Goal: Information Seeking & Learning: Learn about a topic

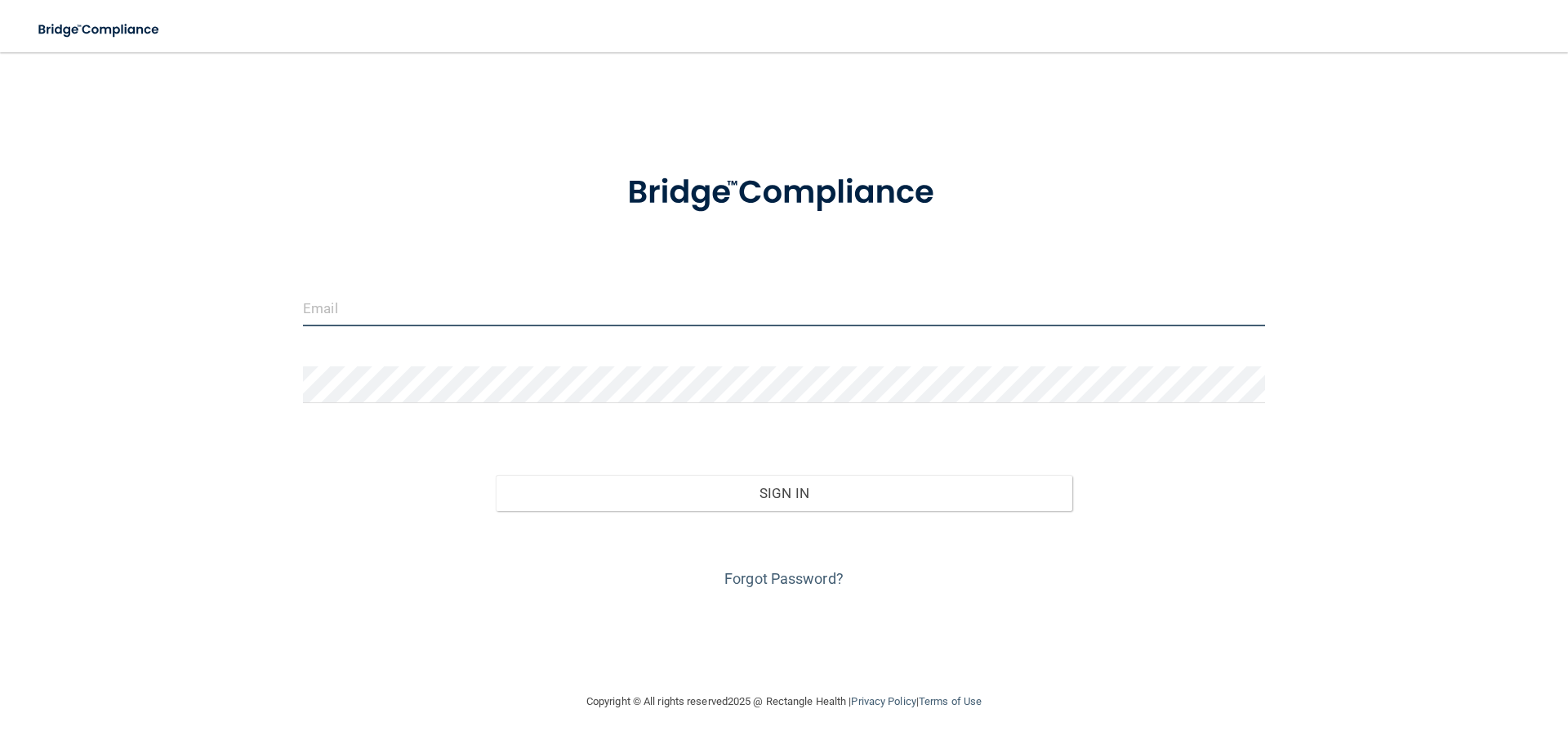
click at [343, 306] on input "email" at bounding box center [784, 308] width 962 height 37
type input "[DOMAIN_NAME][EMAIL_ADDRESS][DOMAIN_NAME]"
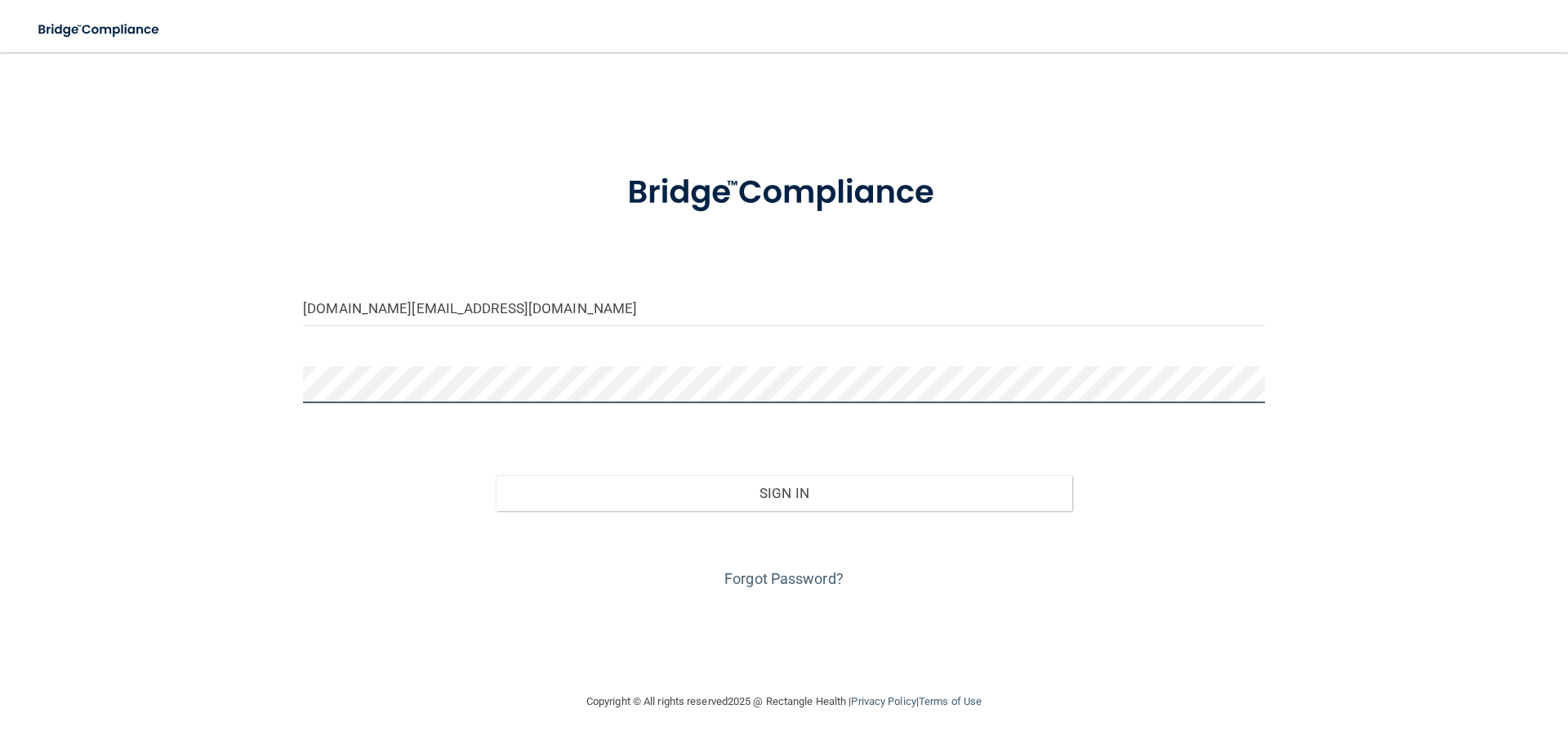
click at [496, 475] on button "Sign In" at bounding box center [784, 492] width 578 height 36
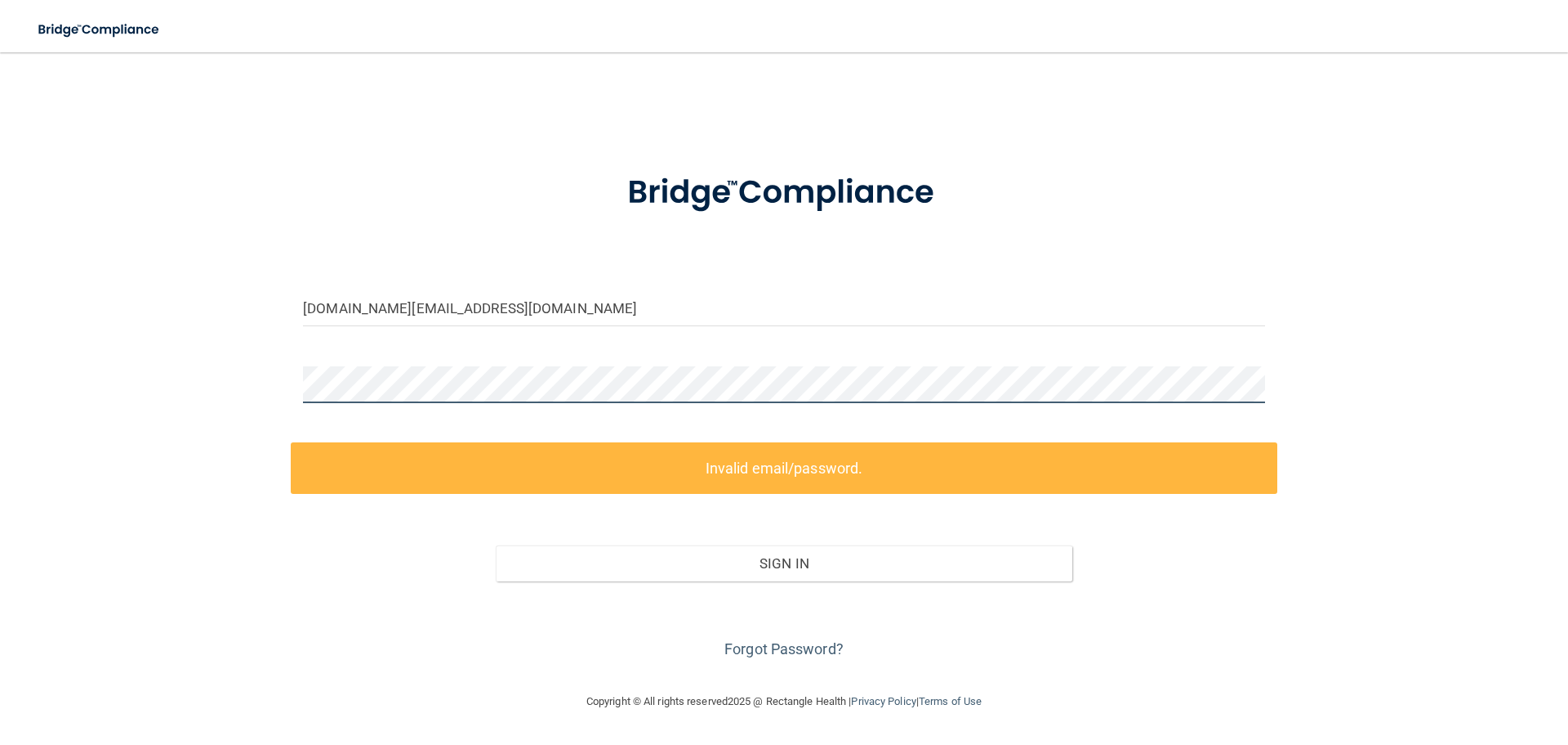
click at [201, 386] on div "[DOMAIN_NAME][EMAIL_ADDRESS][DOMAIN_NAME] Invalid email/password. You don't hav…" at bounding box center [784, 372] width 1503 height 607
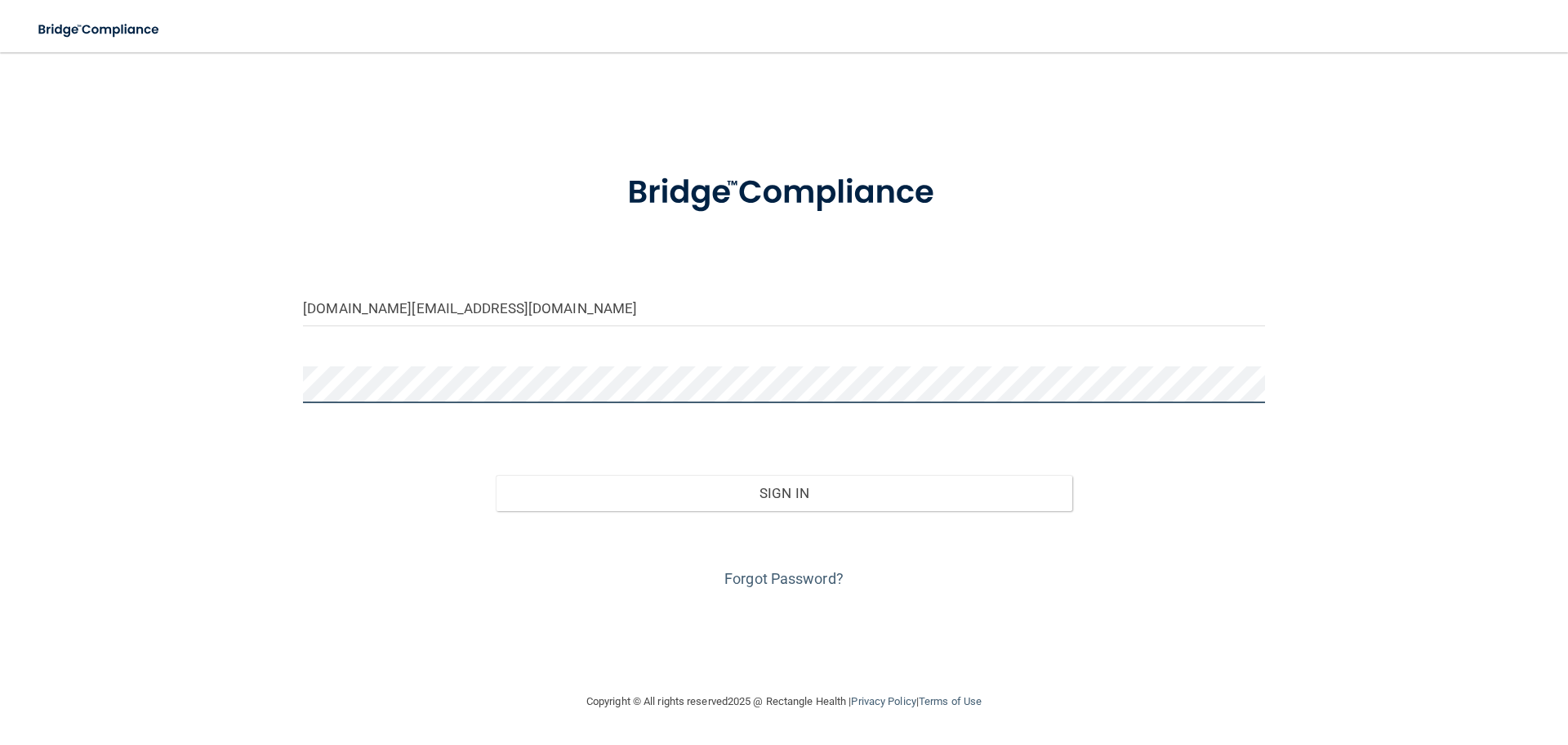
click at [496, 475] on button "Sign In" at bounding box center [784, 492] width 578 height 36
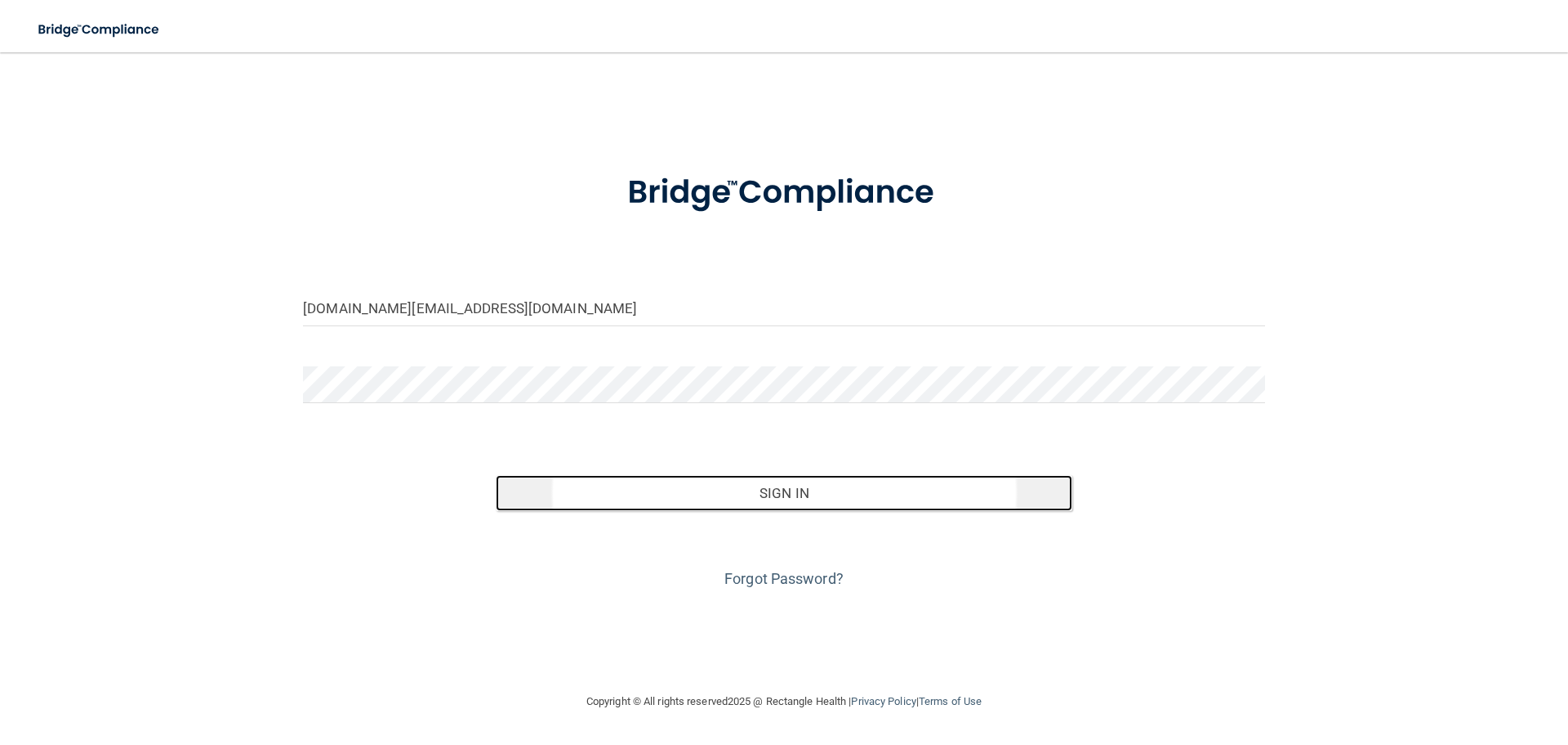
click at [825, 489] on button "Sign In" at bounding box center [784, 492] width 578 height 36
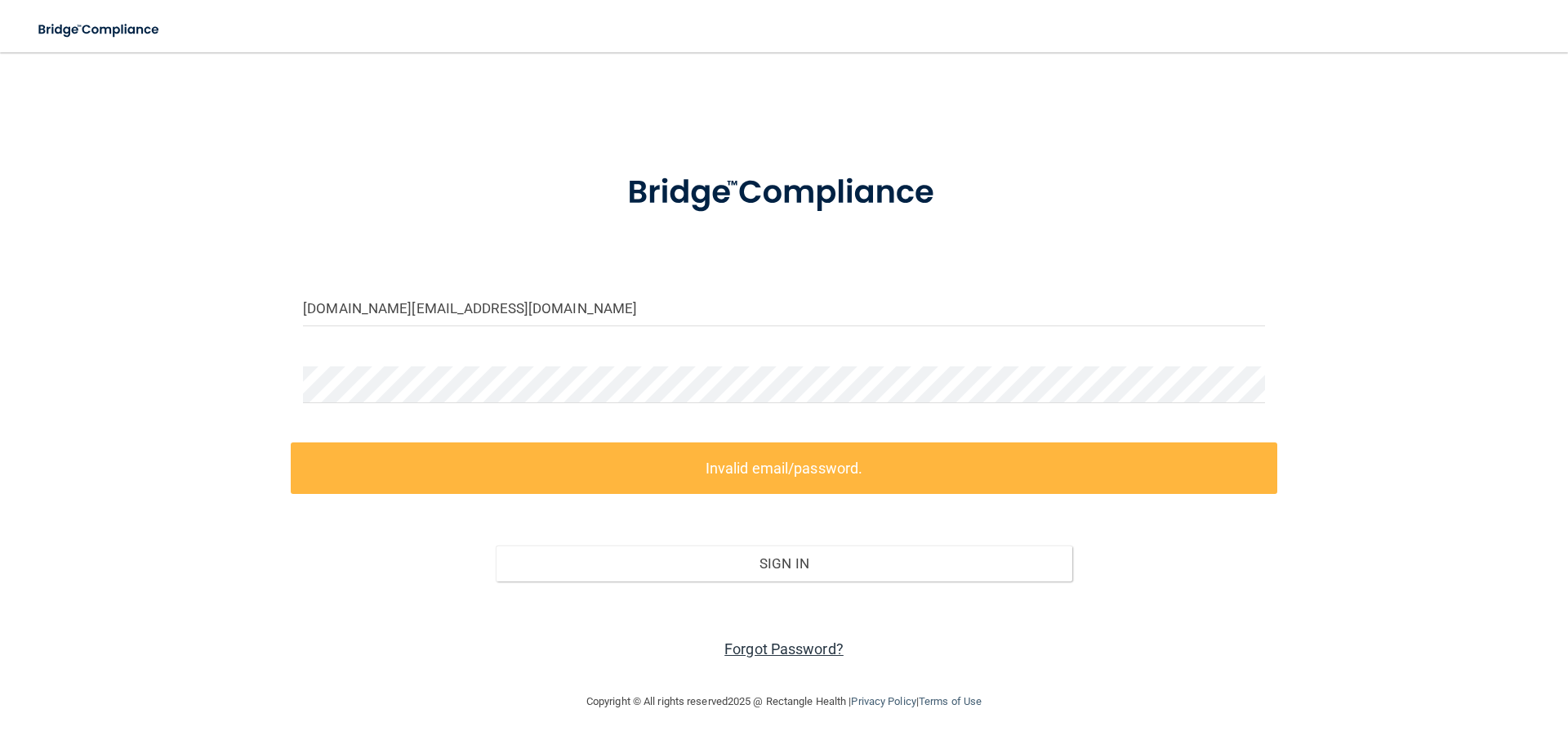
click at [795, 648] on link "Forgot Password?" at bounding box center [784, 648] width 119 height 18
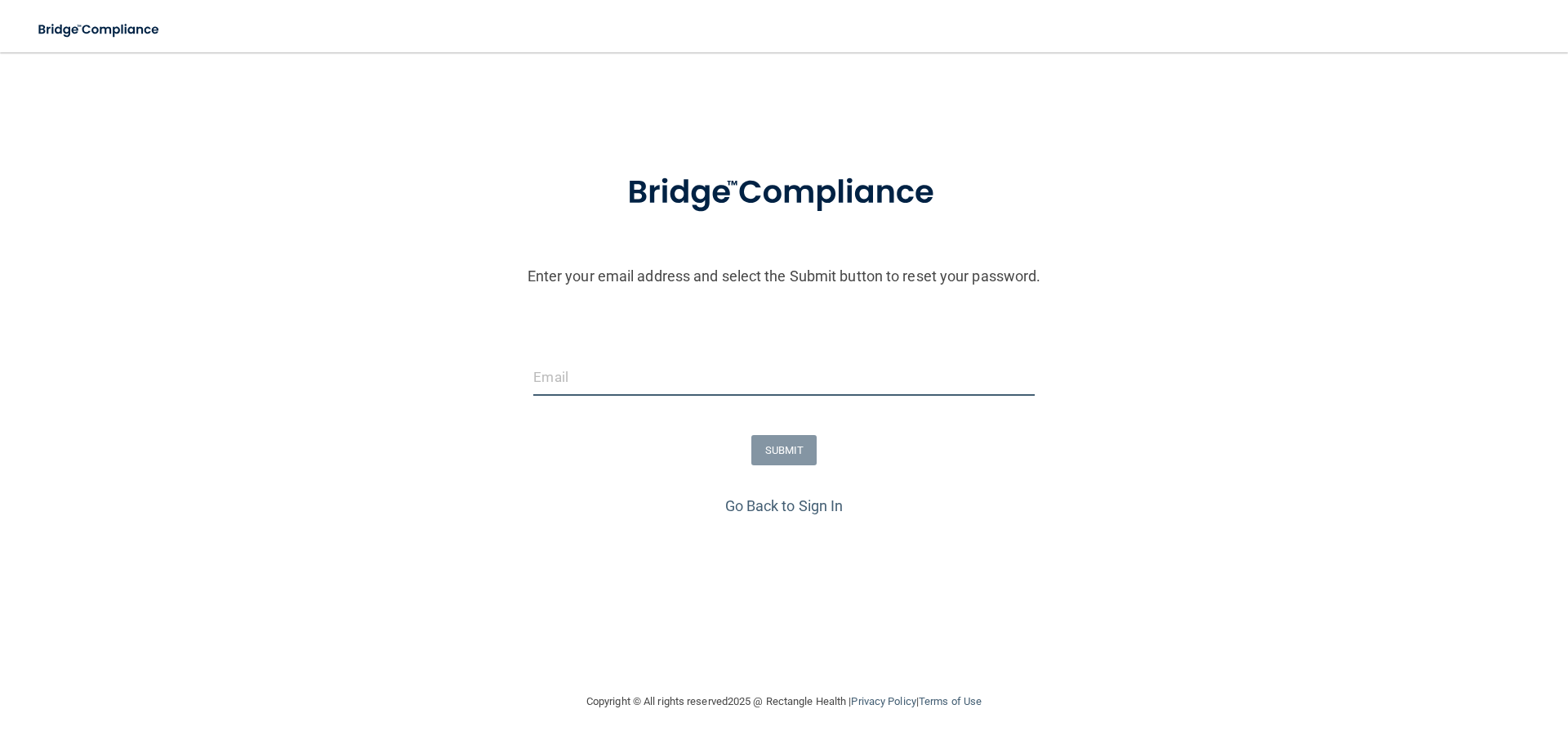
click at [600, 378] on input "email" at bounding box center [784, 377] width 501 height 37
type input "[DOMAIN_NAME][EMAIL_ADDRESS][DOMAIN_NAME]"
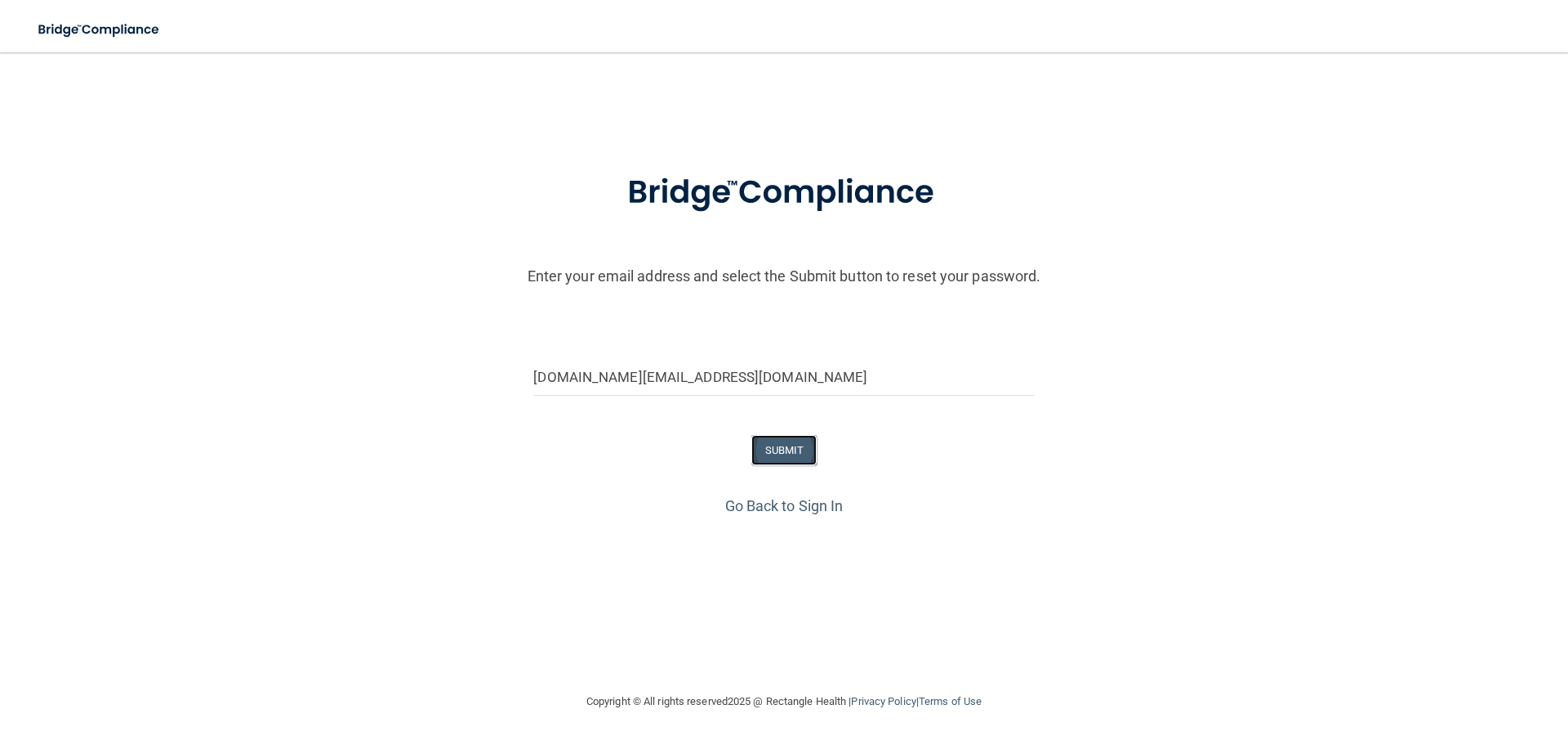
click at [778, 451] on button "SUBMIT" at bounding box center [784, 450] width 66 height 30
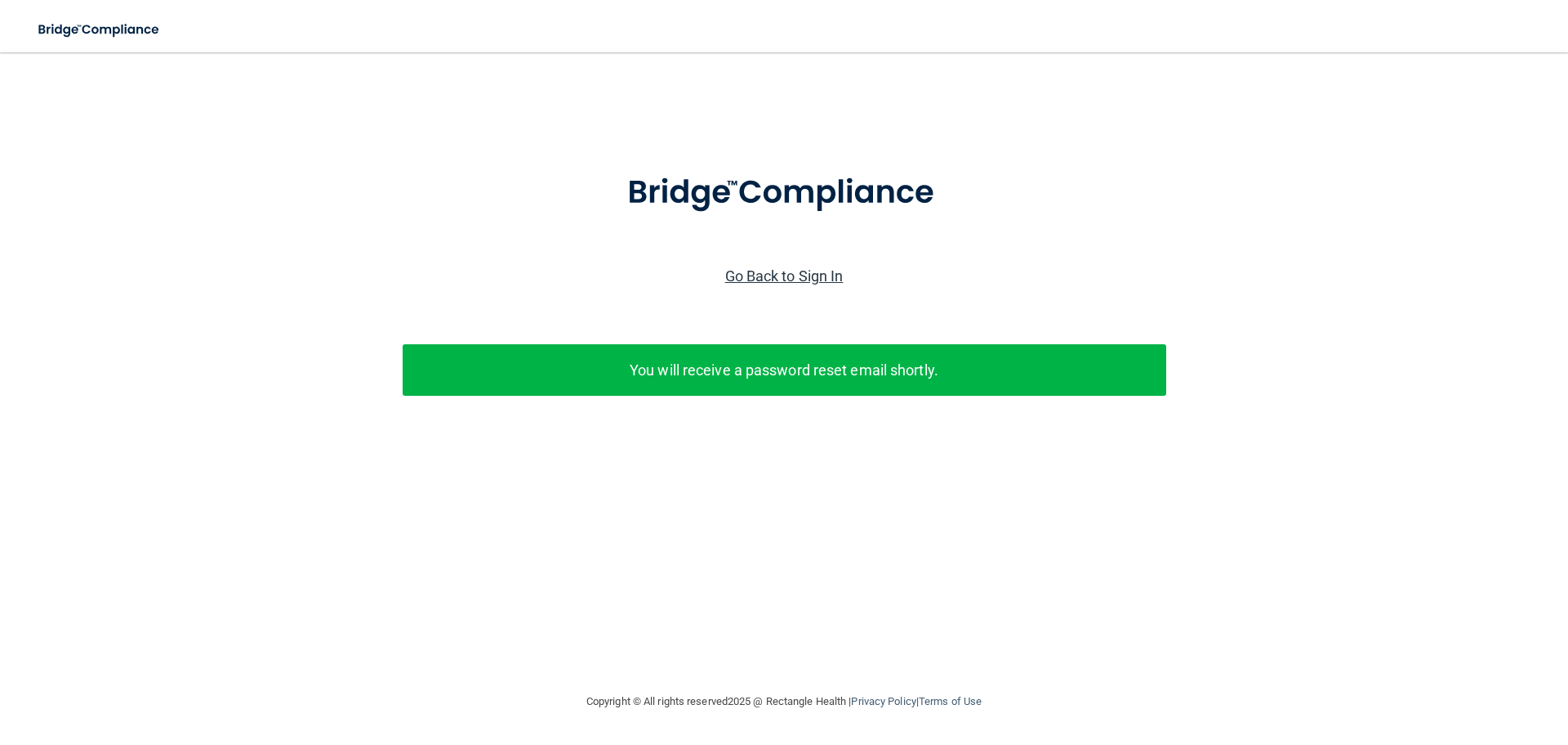
click at [802, 278] on link "Go Back to Sign In" at bounding box center [784, 276] width 119 height 18
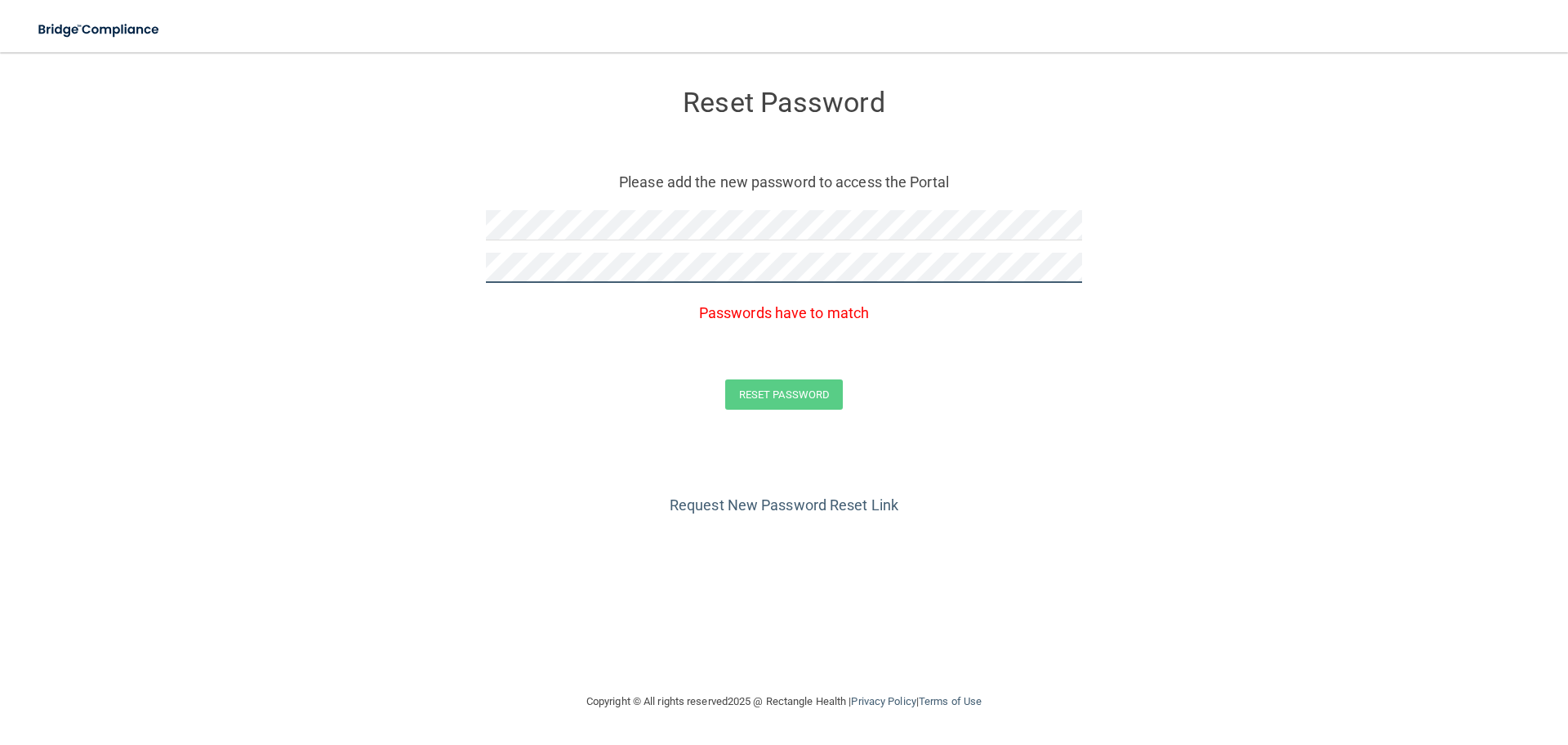
click at [725, 379] on button "Reset Password" at bounding box center [784, 394] width 118 height 30
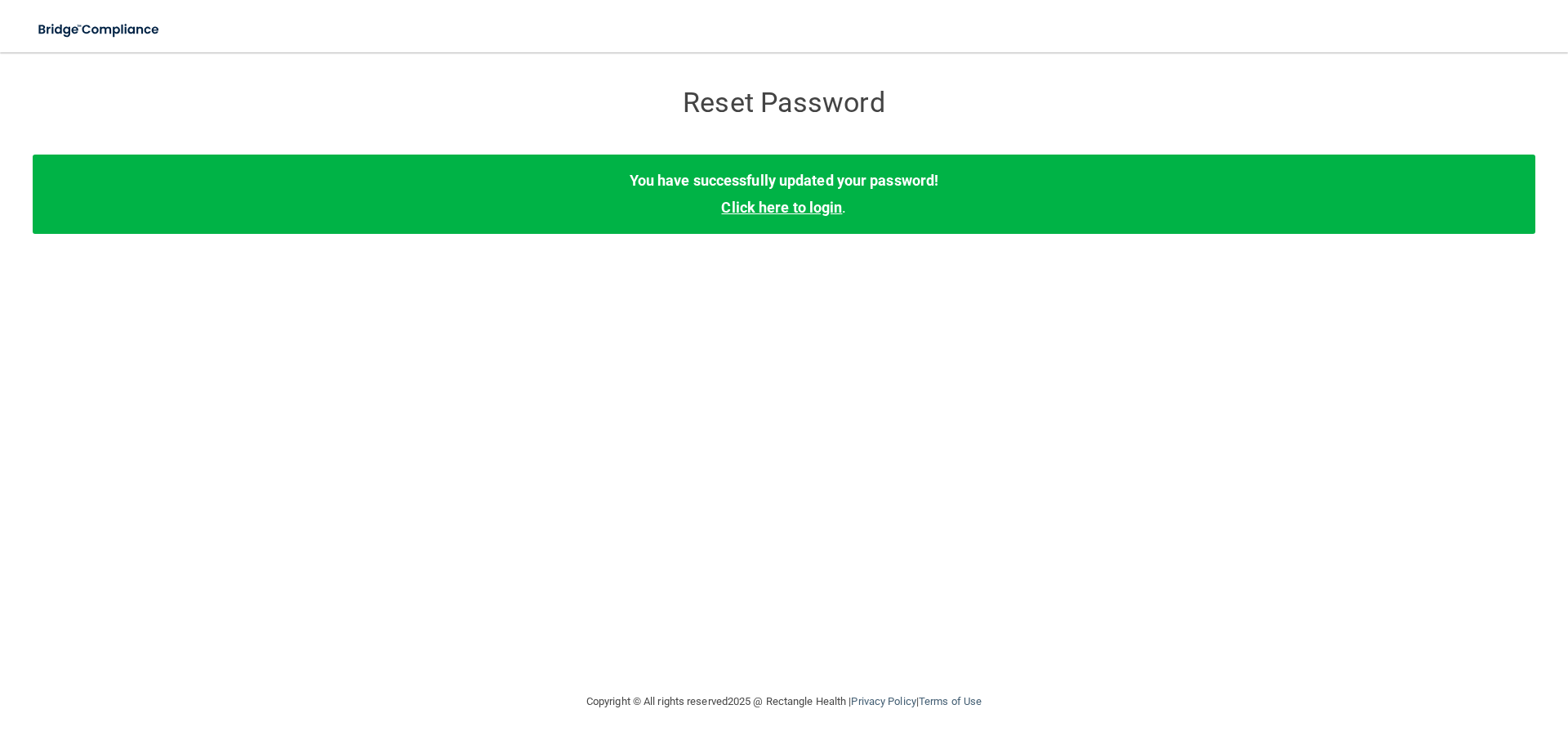
click at [796, 199] on link "Click here to login" at bounding box center [782, 208] width 121 height 18
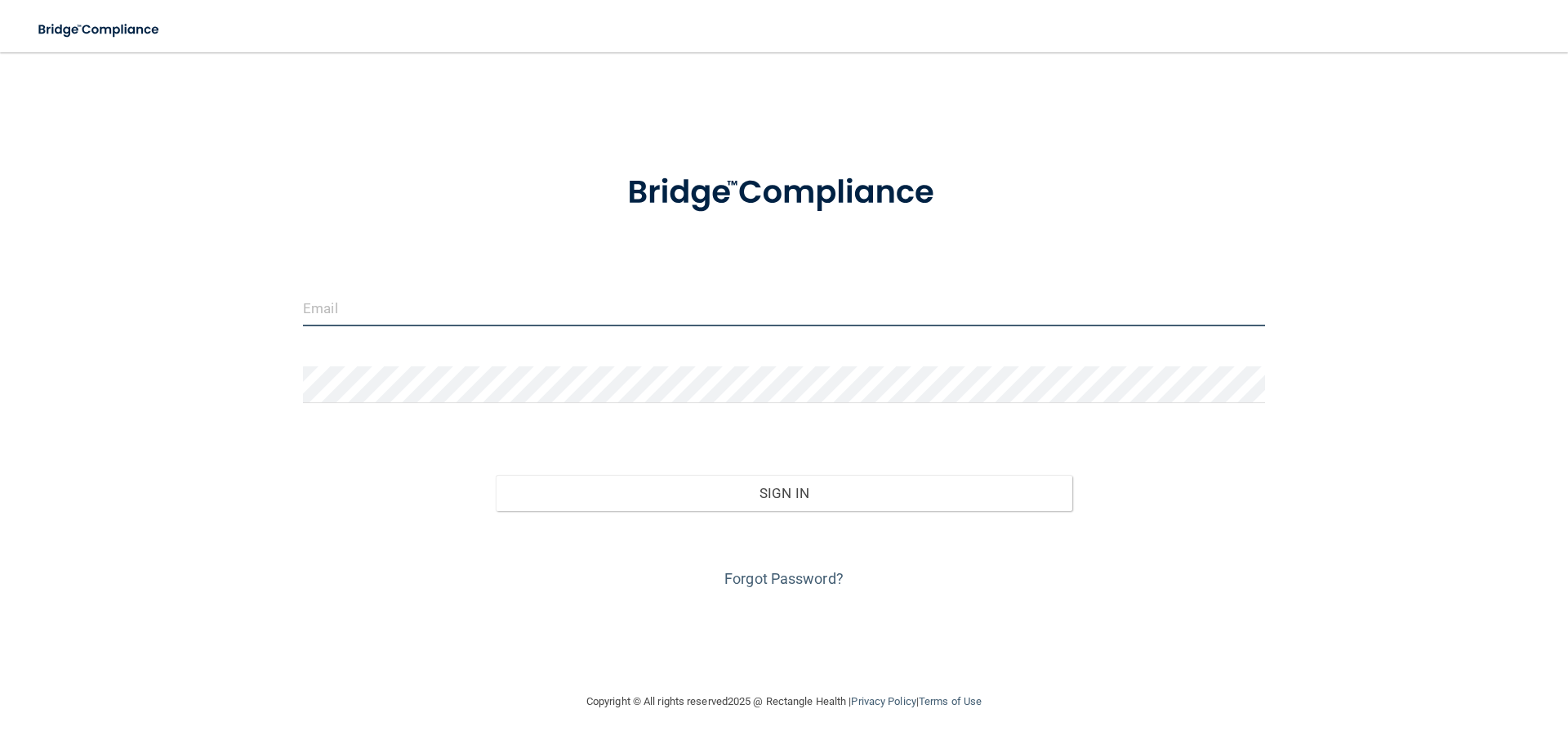
click at [399, 319] on input "email" at bounding box center [784, 308] width 962 height 37
type input "[DOMAIN_NAME][EMAIL_ADDRESS][DOMAIN_NAME]"
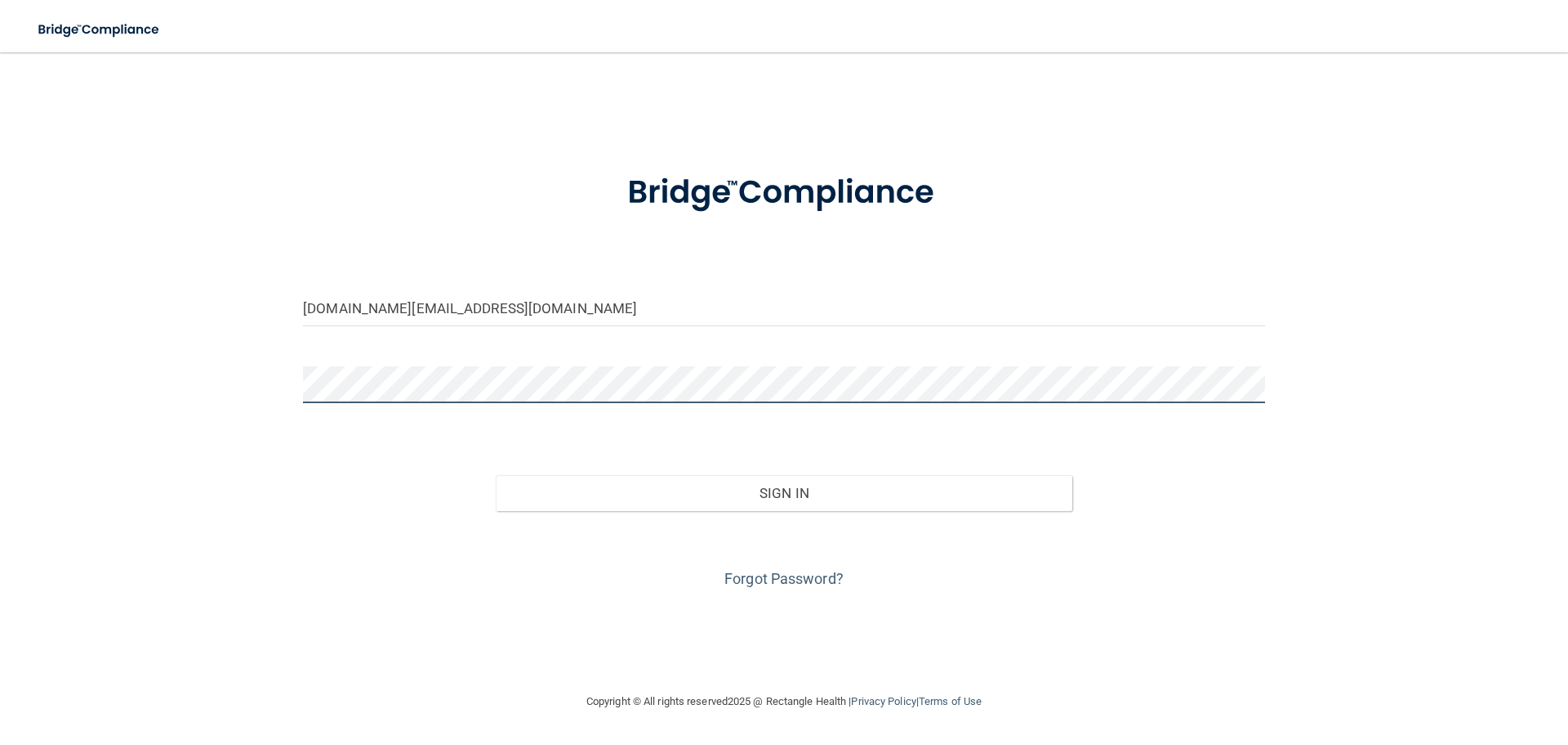
click at [496, 475] on button "Sign In" at bounding box center [784, 492] width 578 height 36
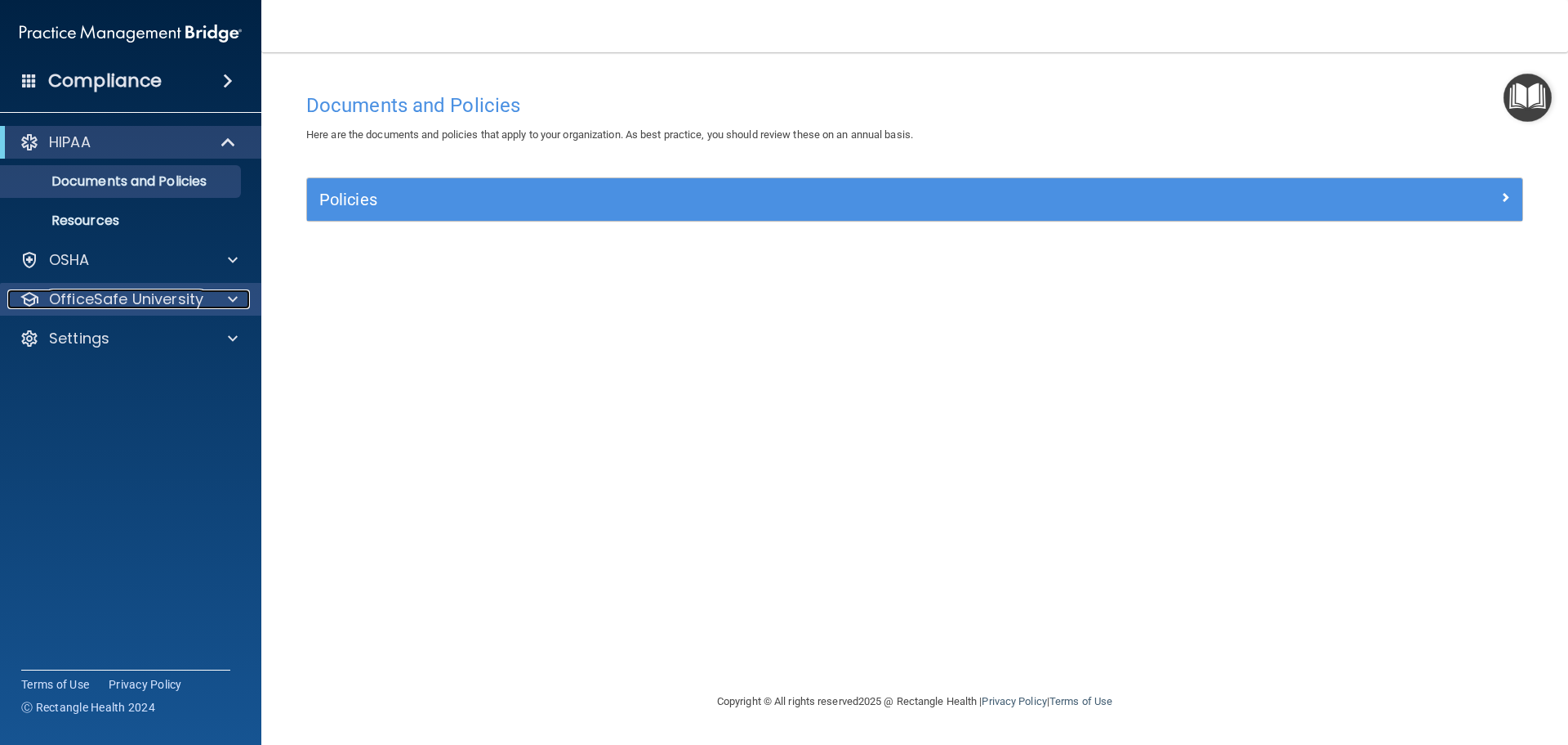
click at [94, 292] on p "OfficeSafe University" at bounding box center [126, 299] width 154 height 20
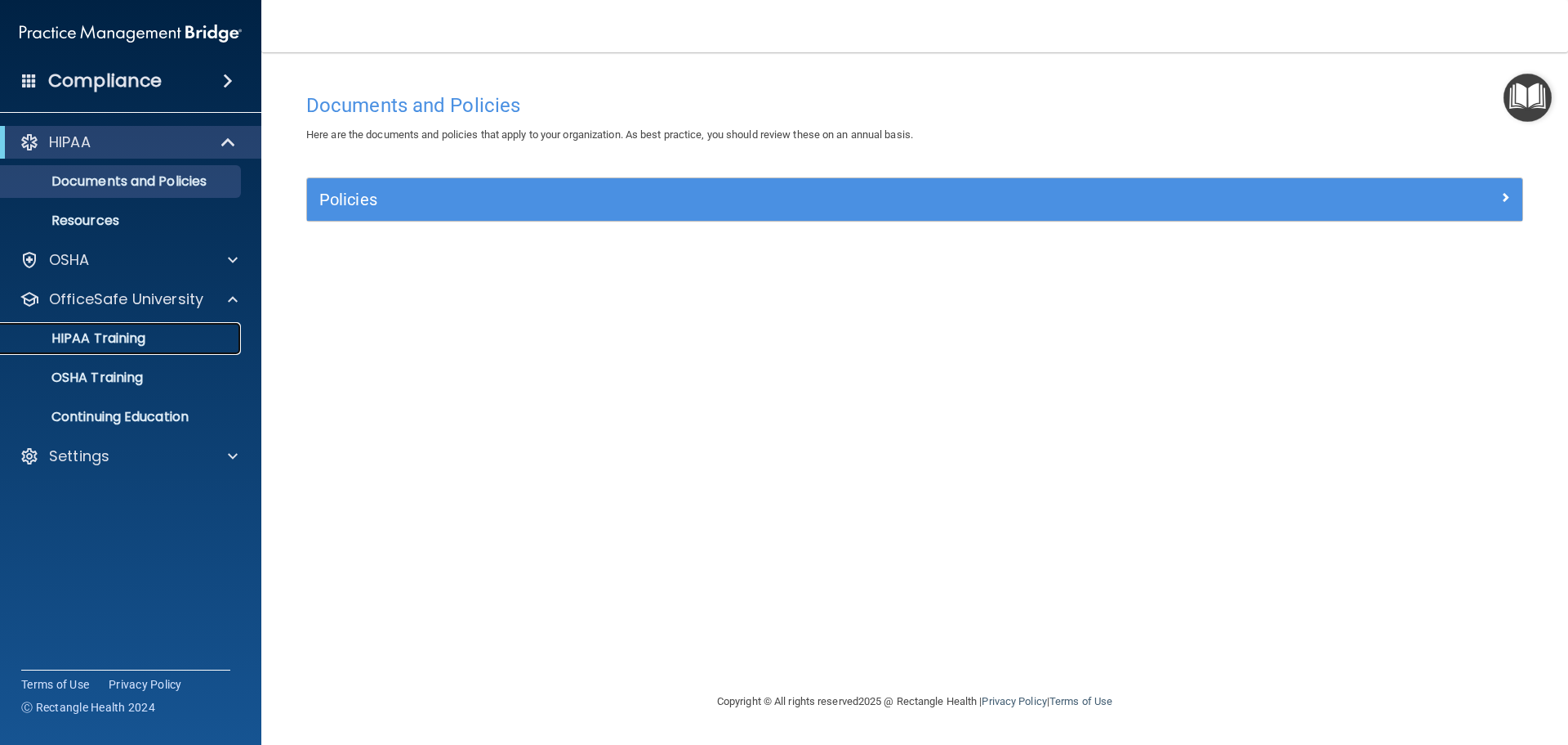
click at [96, 333] on p "HIPAA Training" at bounding box center [78, 338] width 134 height 17
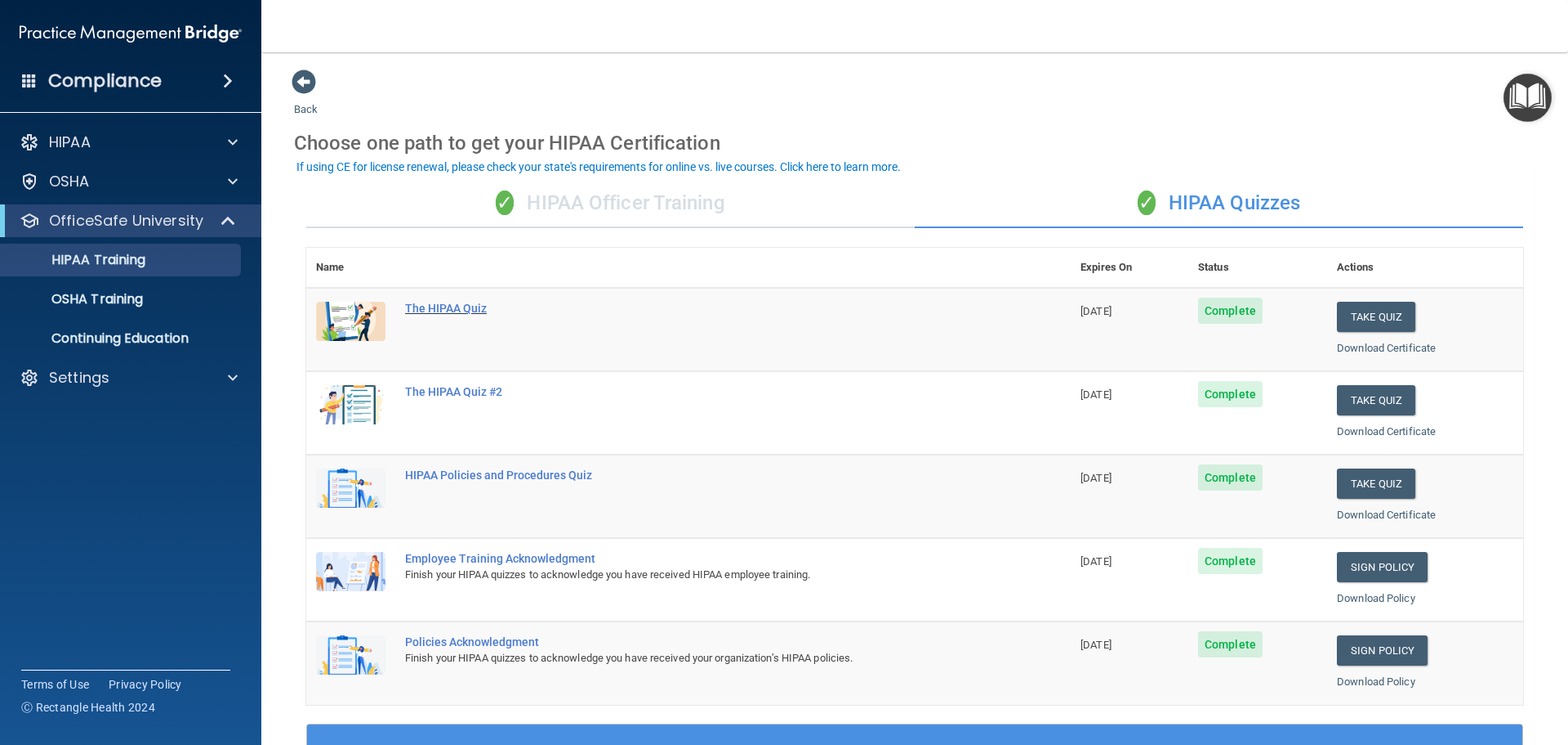
click at [466, 304] on div "The HIPAA Quiz" at bounding box center [697, 307] width 584 height 13
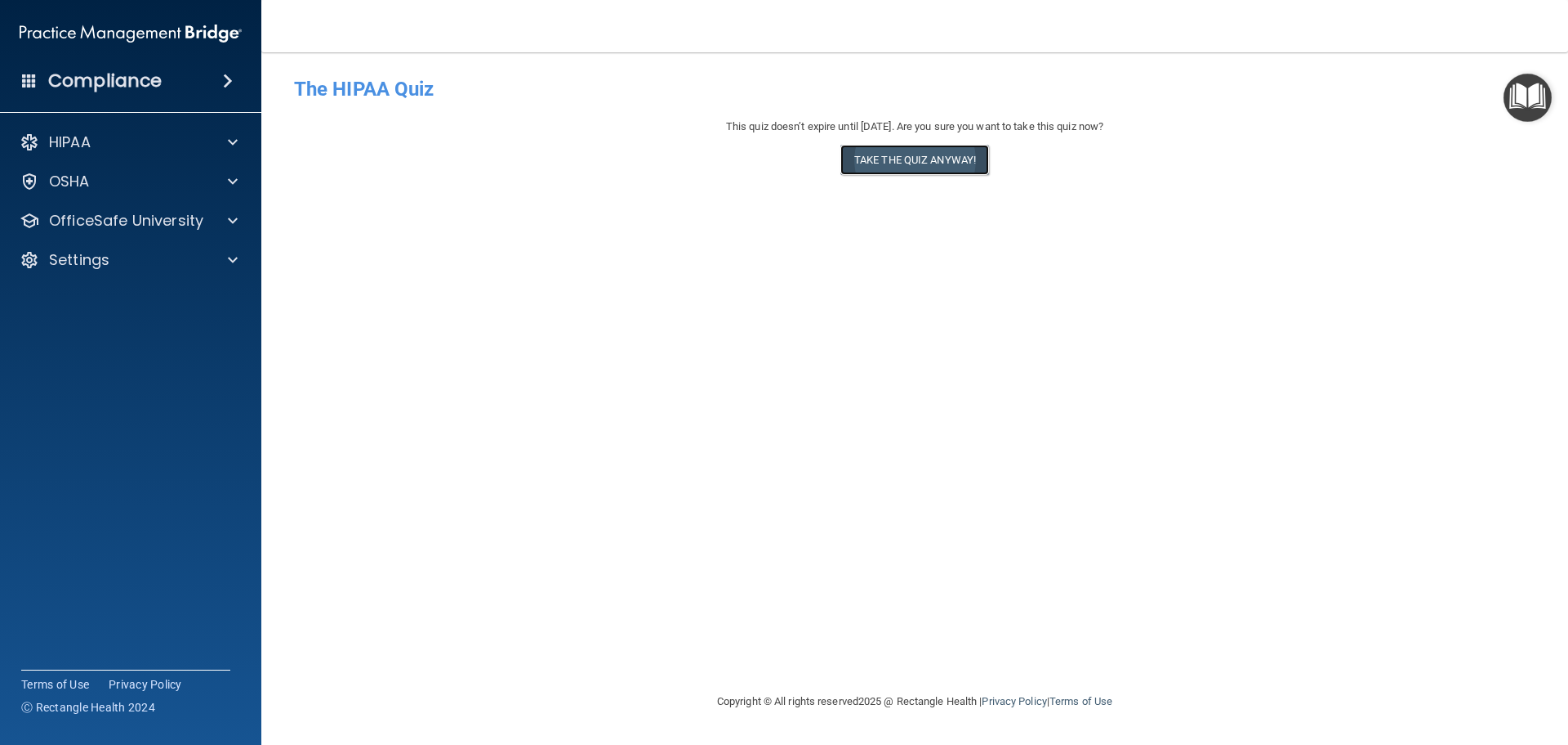
click at [891, 164] on button "Take the quiz anyway!" at bounding box center [915, 159] width 149 height 30
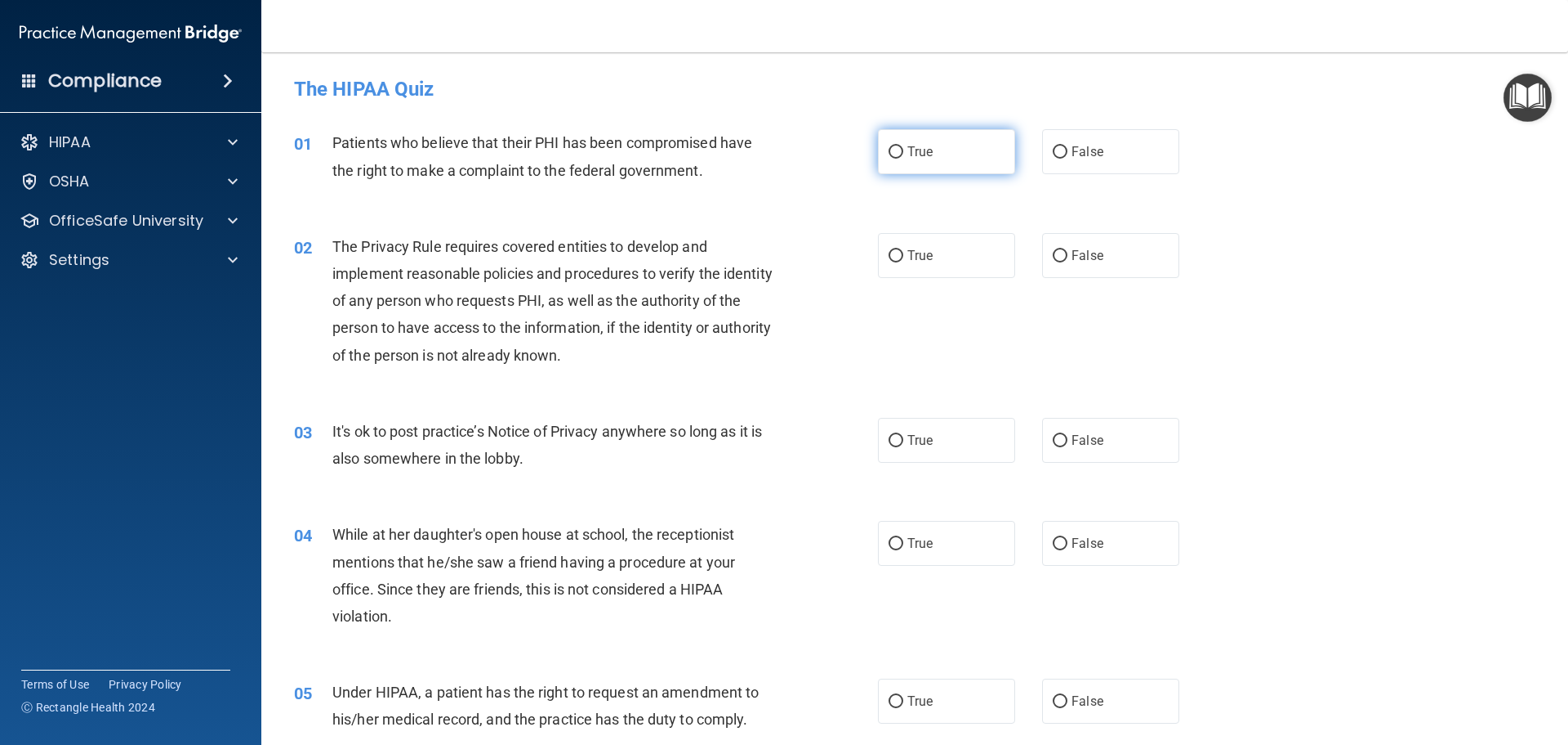
click at [892, 149] on input "True" at bounding box center [896, 152] width 15 height 13
radio input "true"
drag, startPoint x: 893, startPoint y: 251, endPoint x: 1146, endPoint y: 293, distance: 256.5
click at [892, 251] on input "True" at bounding box center [896, 256] width 15 height 13
radio input "true"
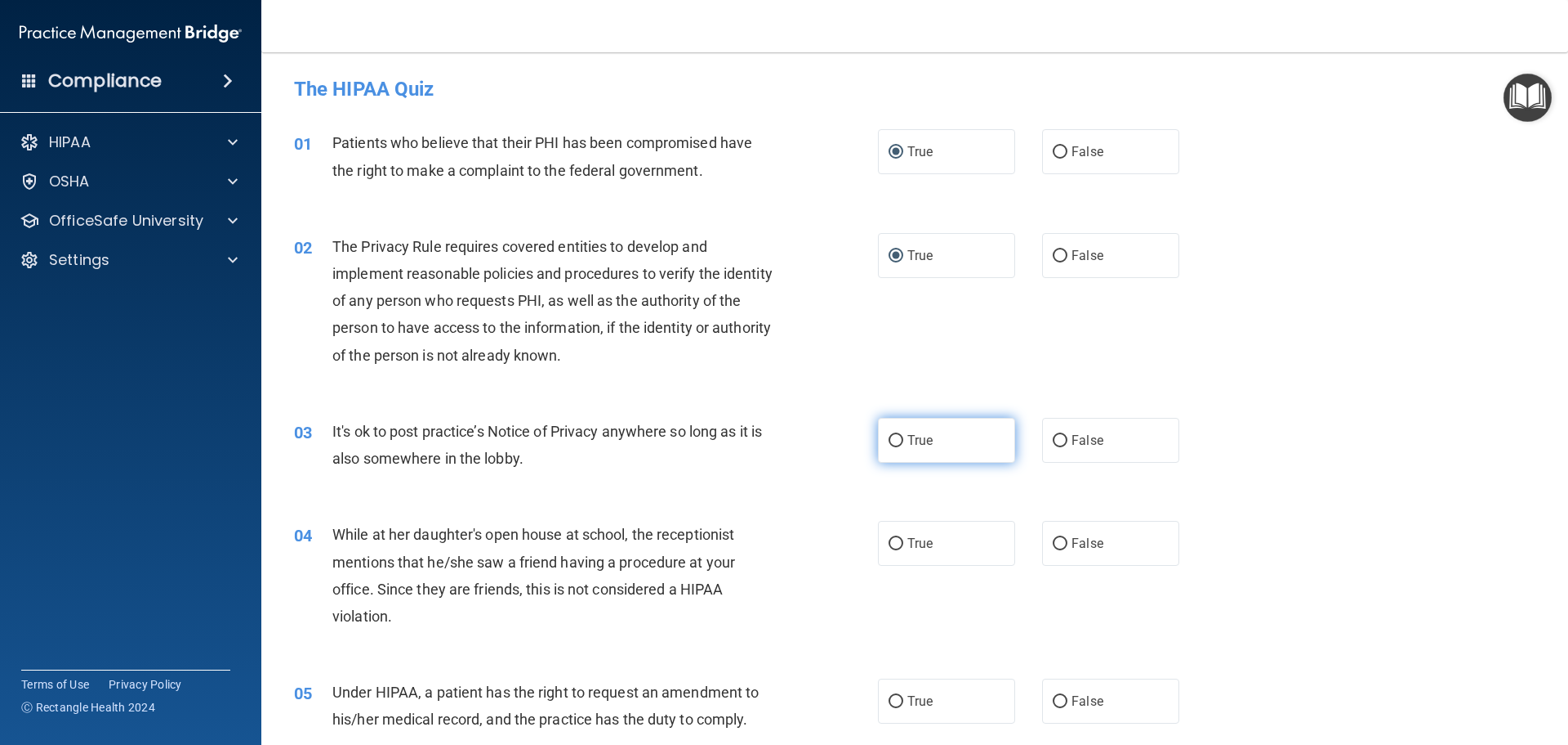
click at [889, 438] on input "True" at bounding box center [896, 441] width 15 height 13
radio input "true"
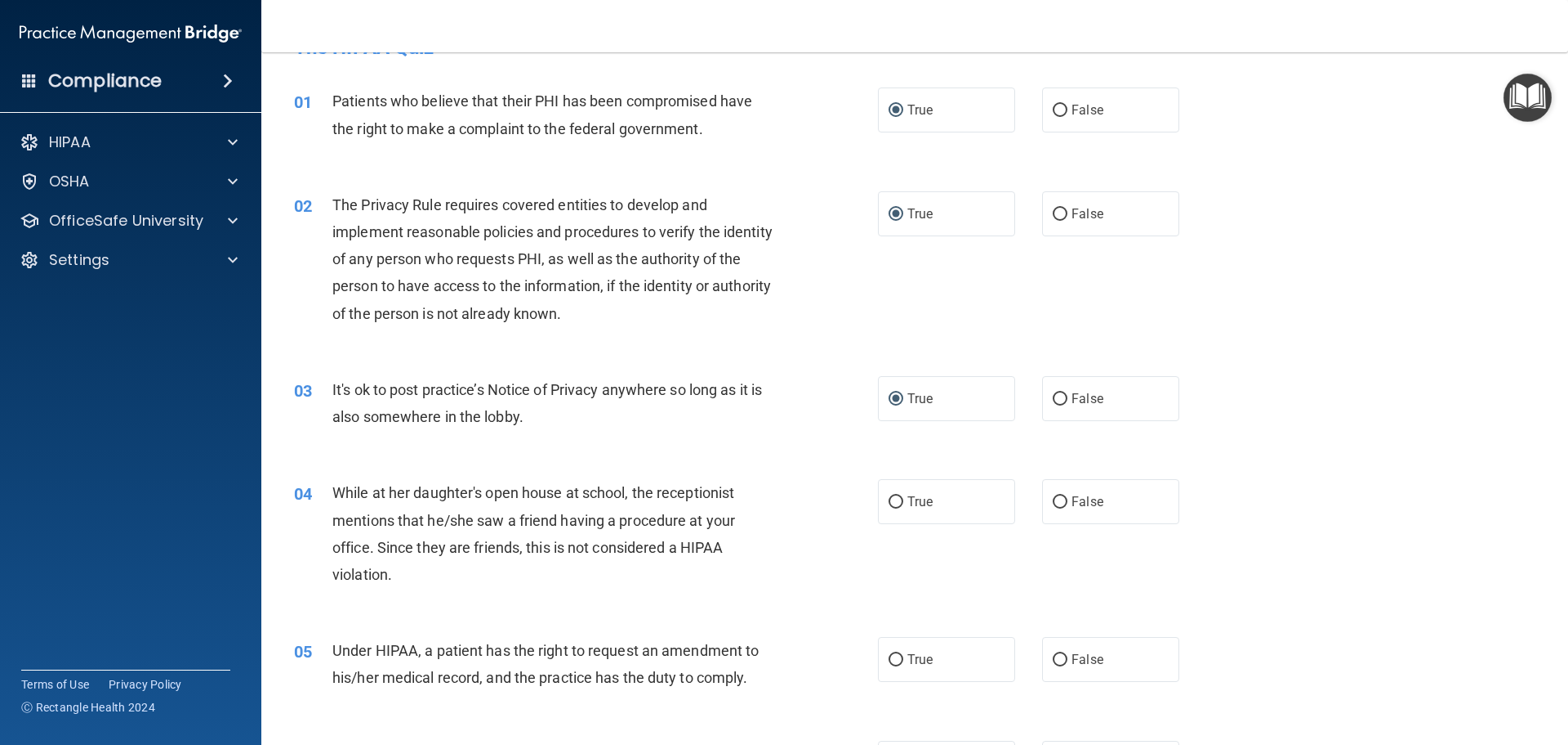
scroll to position [82, 0]
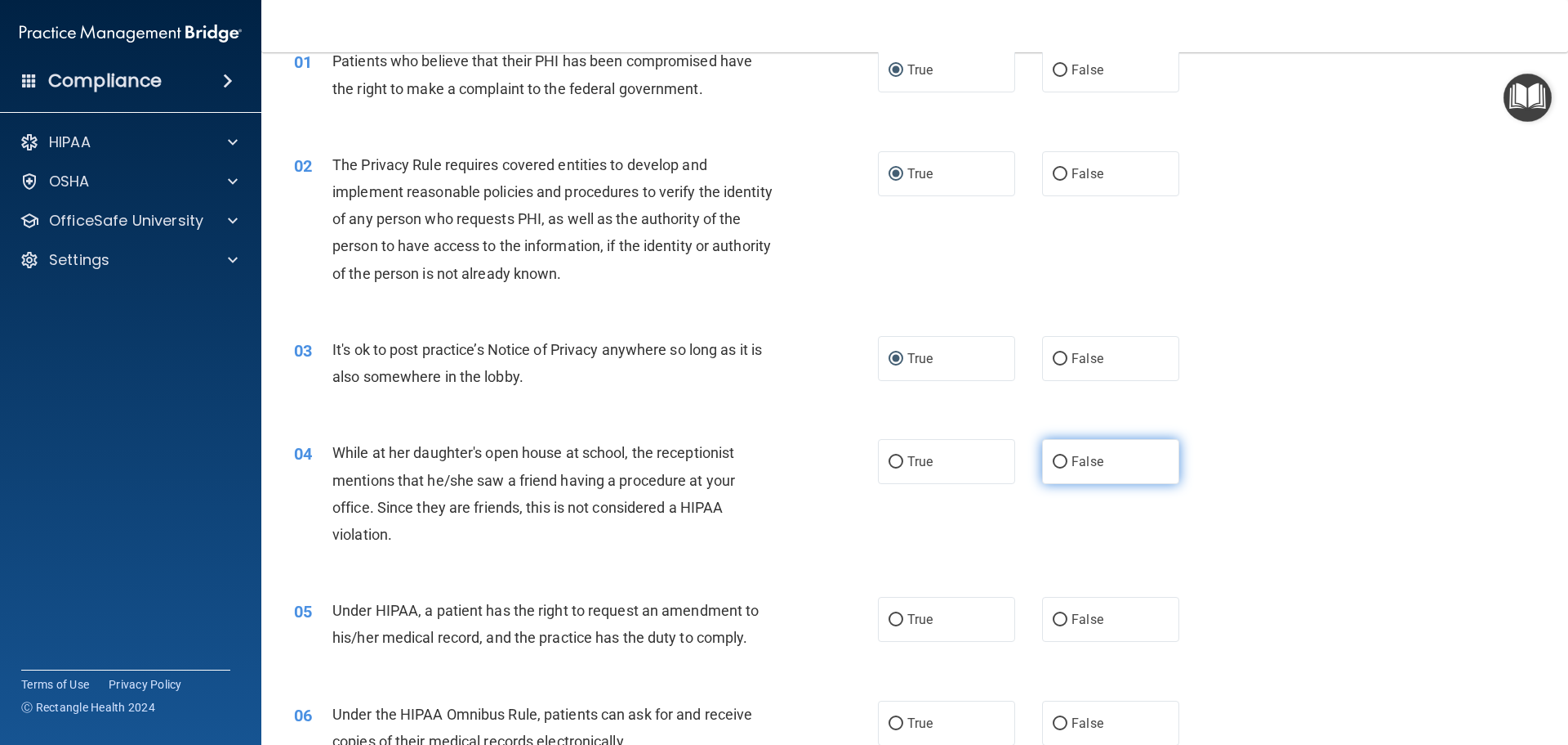
drag, startPoint x: 1053, startPoint y: 462, endPoint x: 1053, endPoint y: 470, distance: 8.0
click at [1053, 461] on input "False" at bounding box center [1060, 462] width 15 height 13
radio input "true"
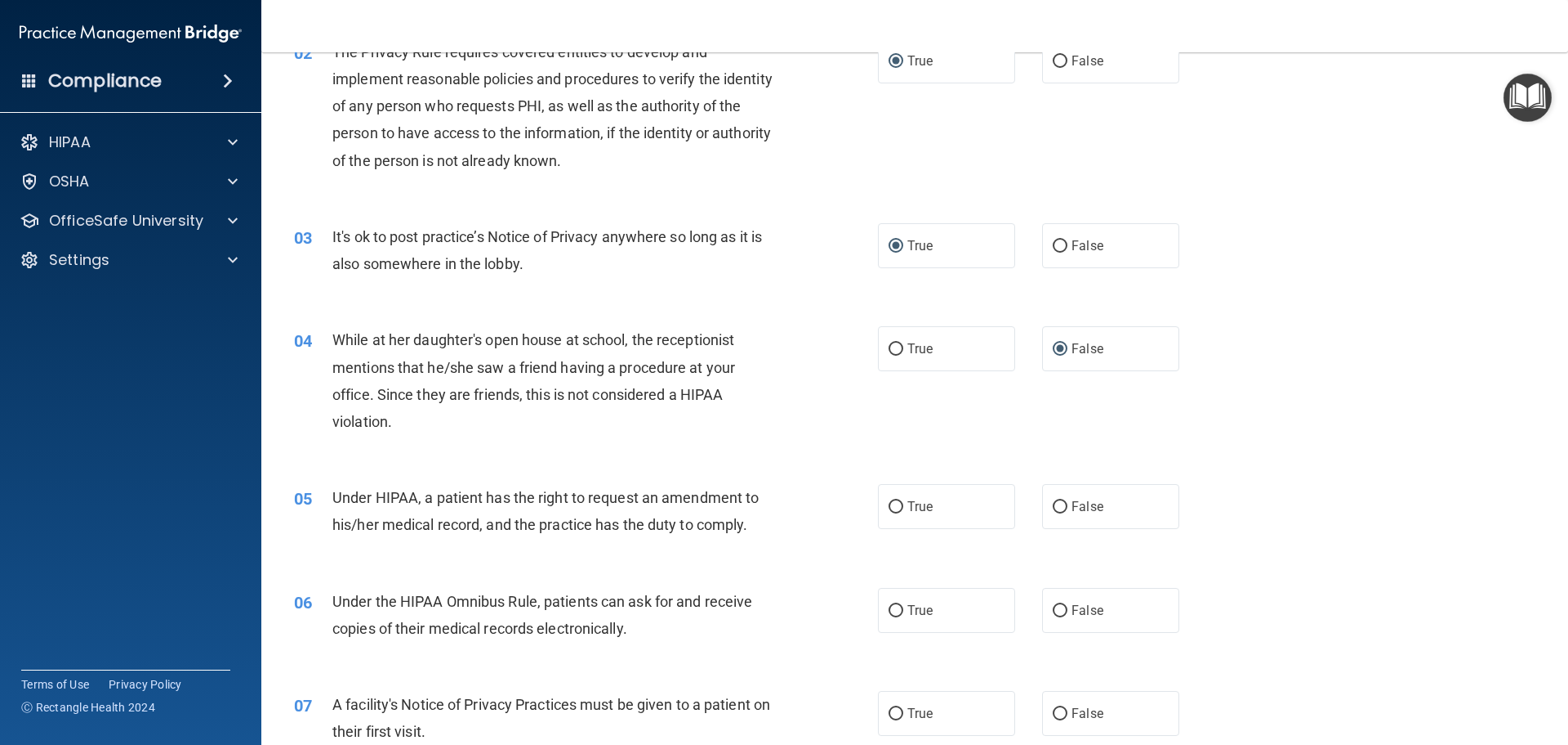
scroll to position [245, 0]
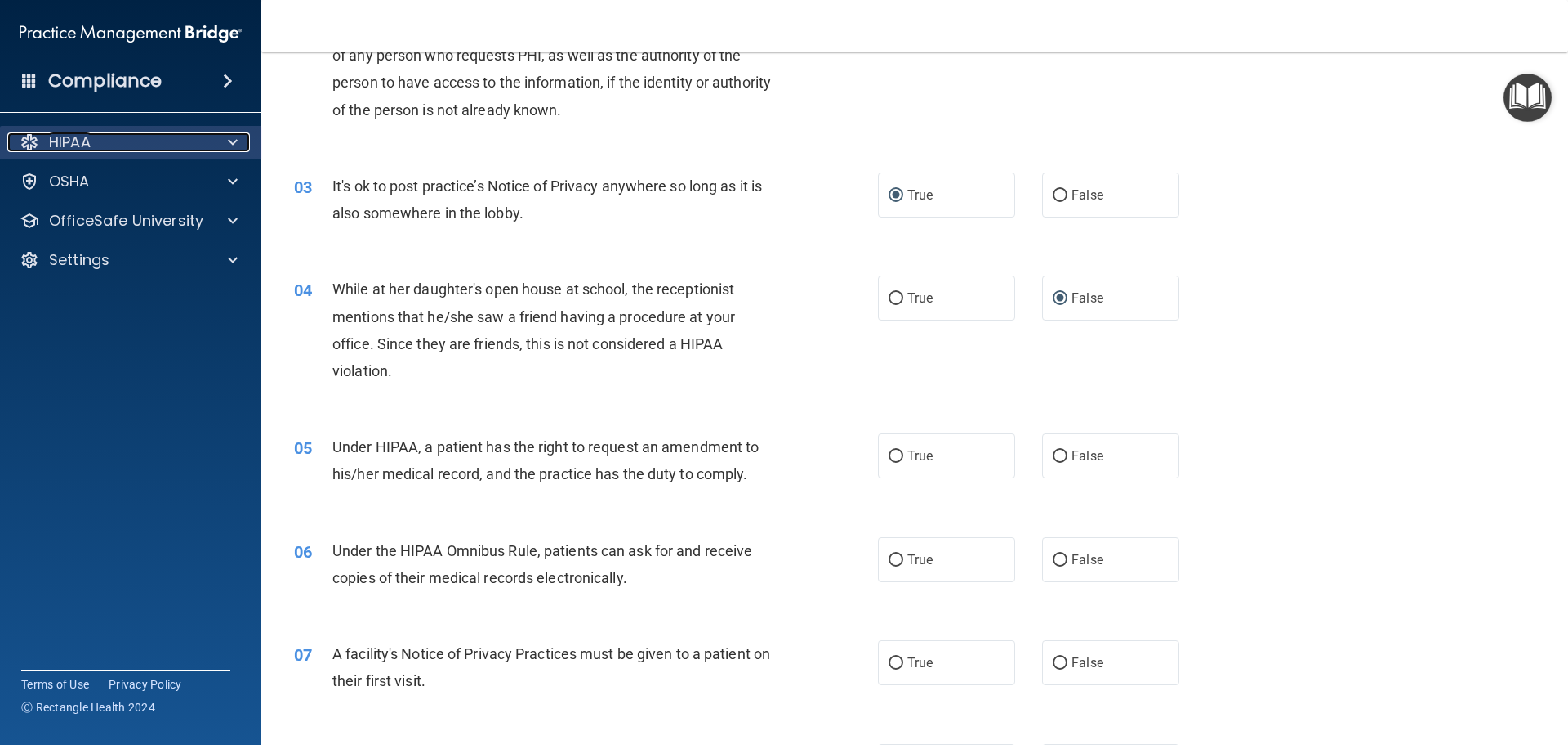
click at [237, 141] on span at bounding box center [233, 142] width 10 height 20
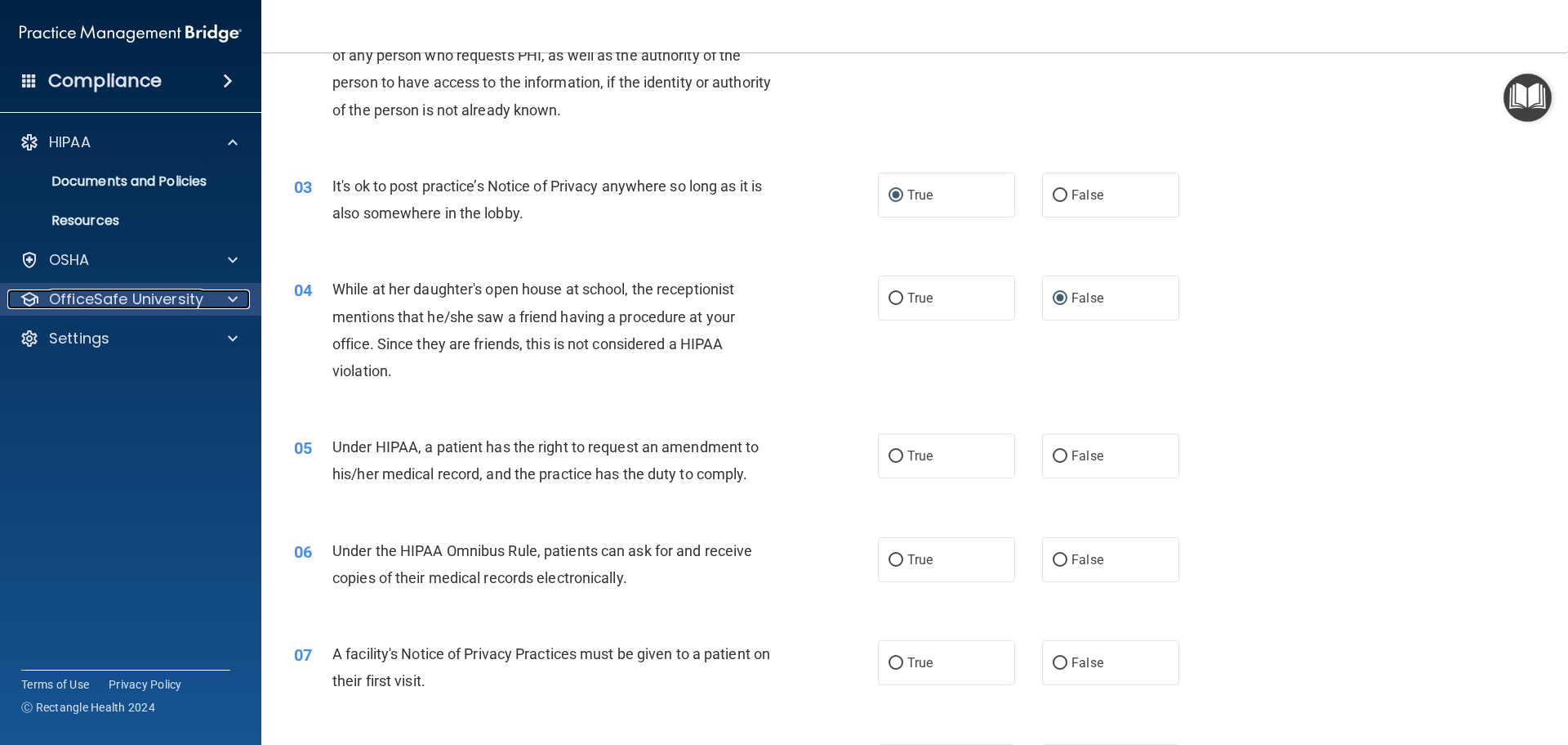
click at [85, 299] on p "OfficeSafe University" at bounding box center [126, 299] width 154 height 20
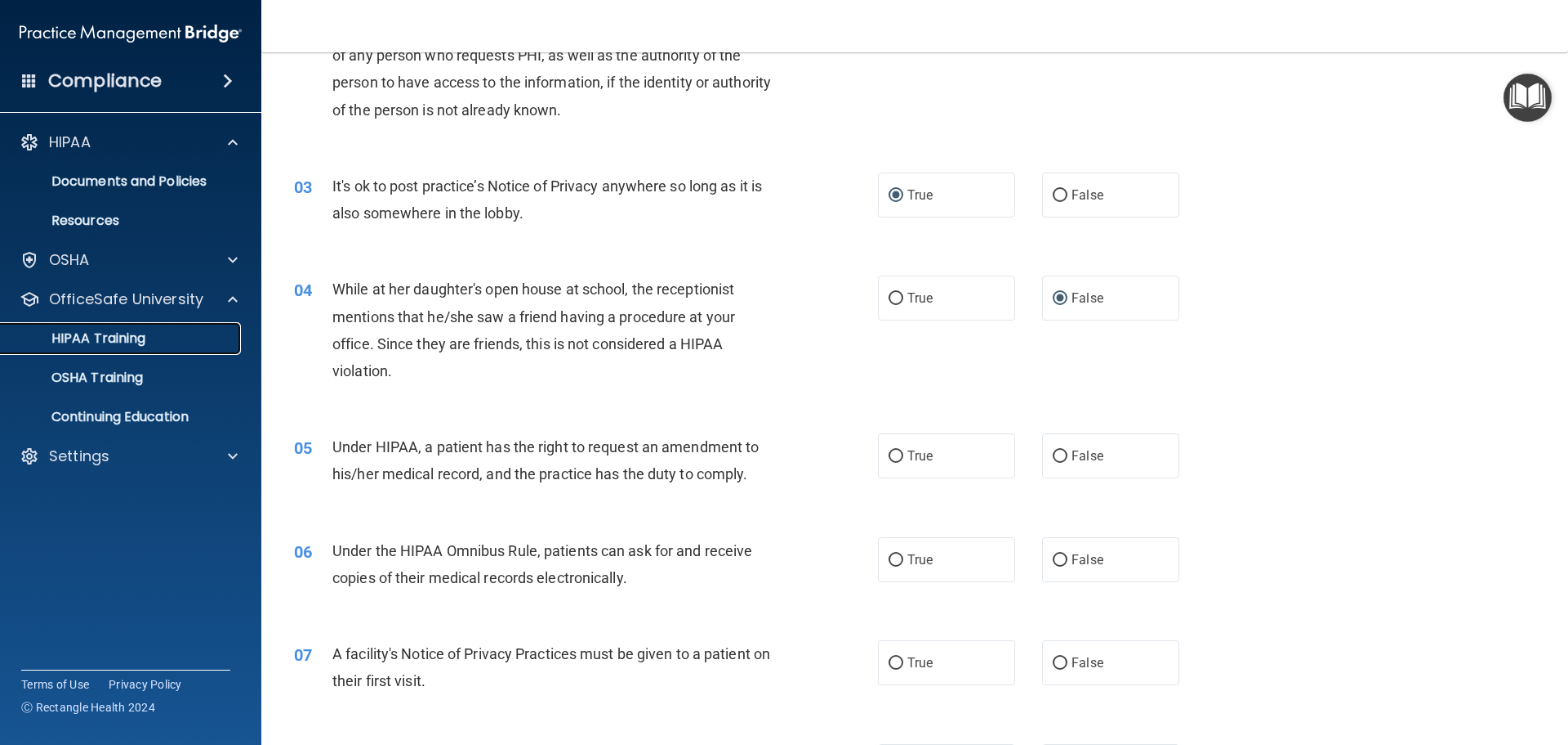
click at [85, 333] on p "HIPAA Training" at bounding box center [78, 338] width 134 height 17
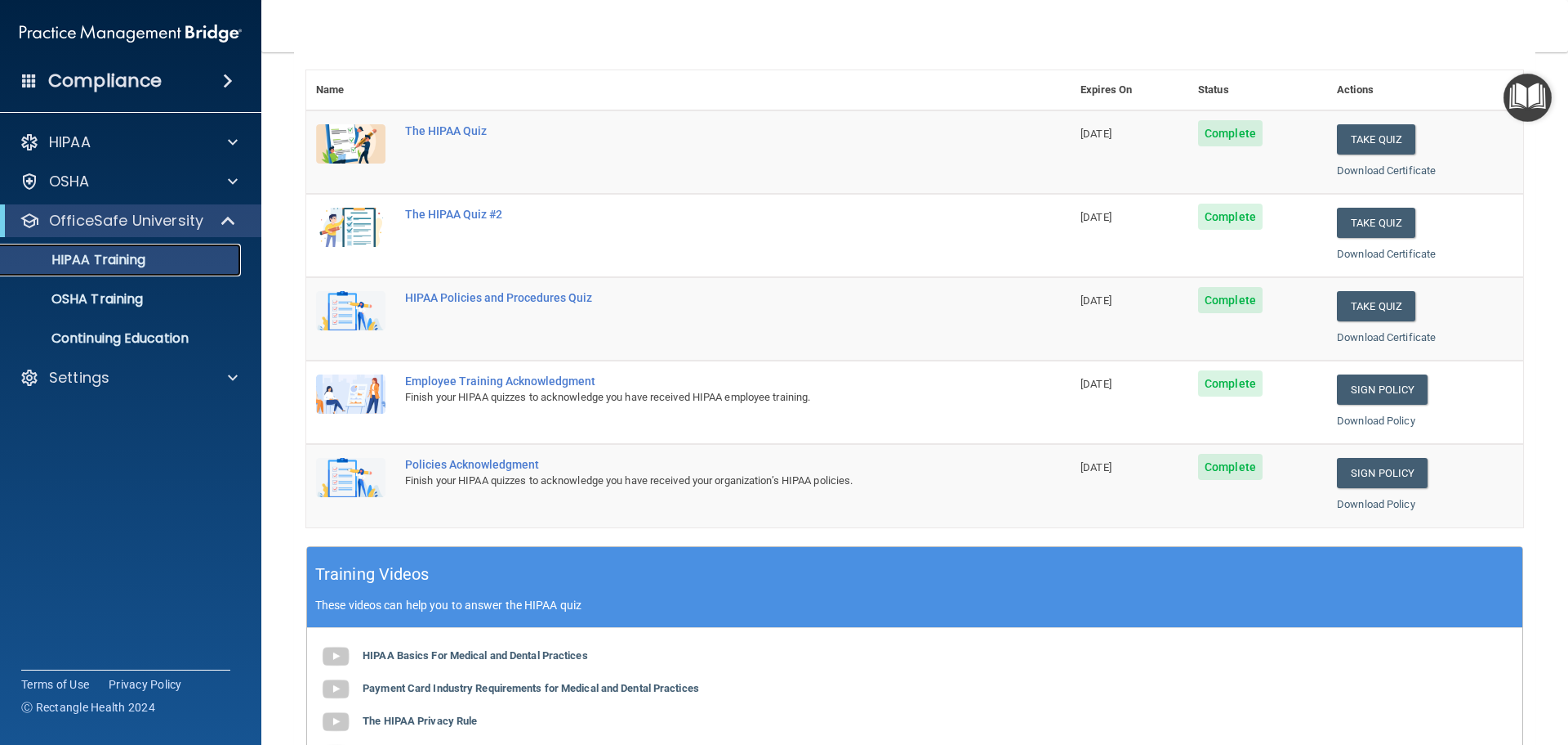
scroll to position [82, 0]
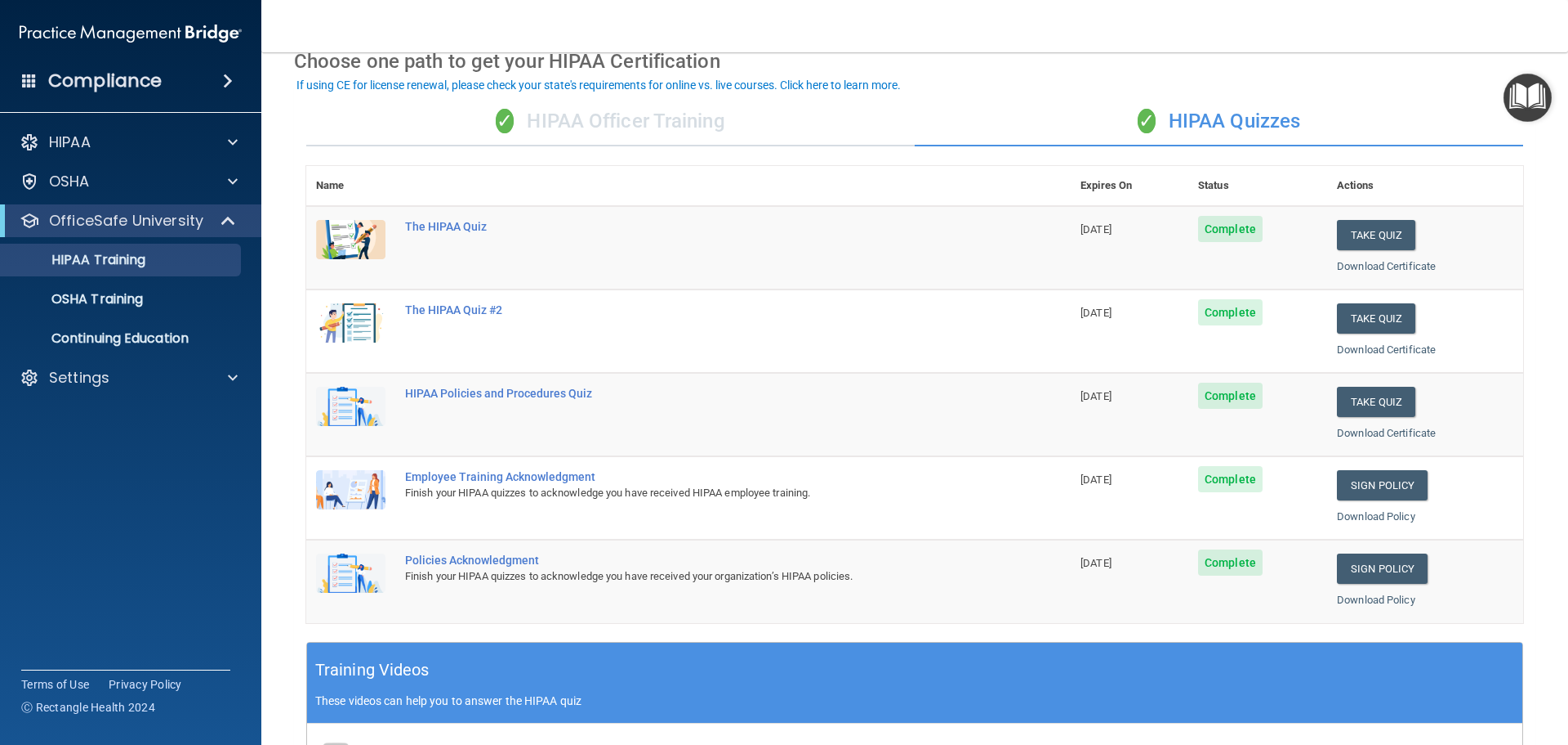
click at [571, 125] on div "✓ HIPAA Officer Training" at bounding box center [610, 122] width 609 height 49
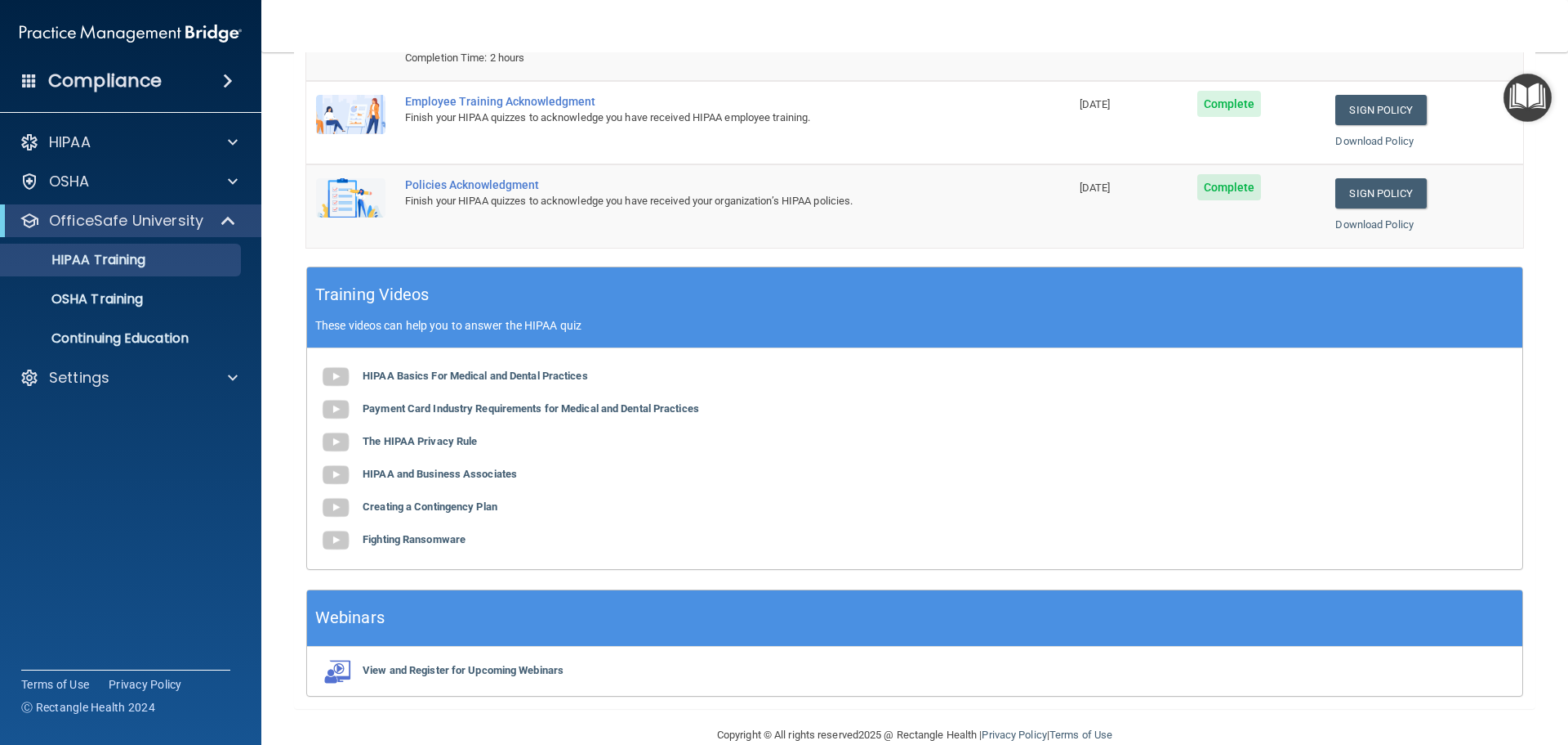
scroll to position [327, 0]
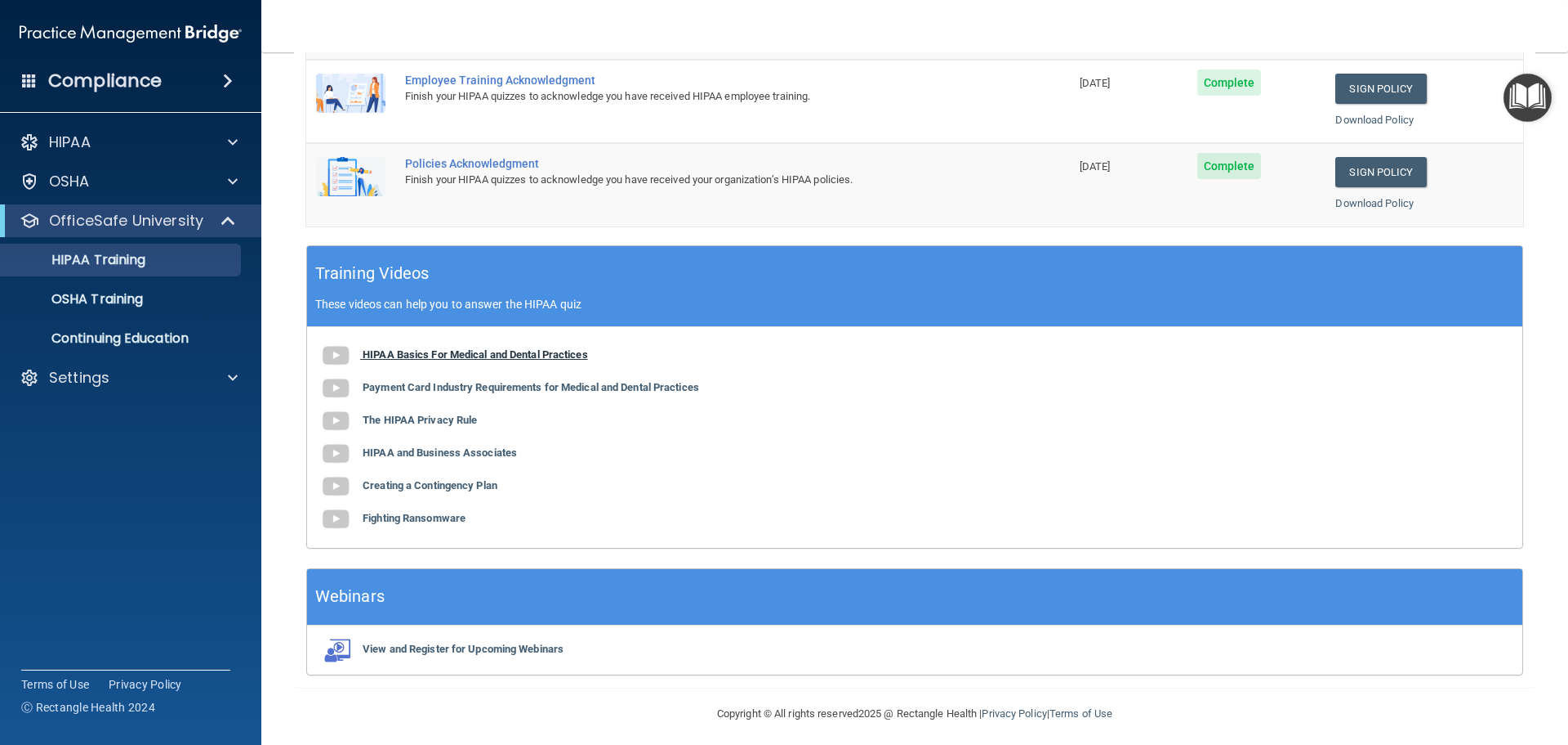
click at [387, 351] on b "HIPAA Basics For Medical and Dental Practices" at bounding box center [475, 354] width 225 height 13
